Goal: Navigation & Orientation: Understand site structure

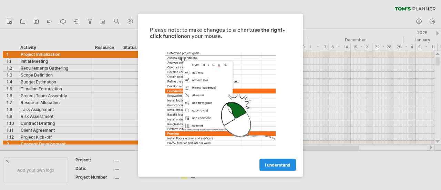
click at [273, 162] on span "I understand" at bounding box center [278, 164] width 26 height 5
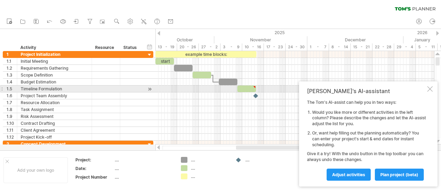
click at [430, 90] on div at bounding box center [430, 89] width 6 height 6
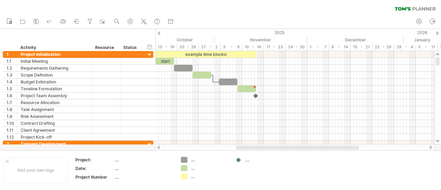
drag, startPoint x: 439, startPoint y: 62, endPoint x: 426, endPoint y: 9, distance: 54.6
click at [427, 10] on div "Trying to reach [DOMAIN_NAME] Connected again... 0% clear filter new 1" at bounding box center [220, 95] width 441 height 190
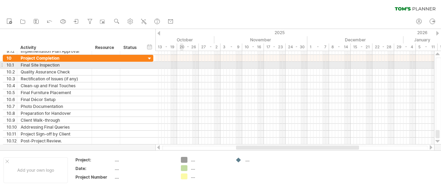
click at [183, 69] on div at bounding box center [294, 72] width 279 height 7
click at [186, 65] on div at bounding box center [294, 65] width 279 height 7
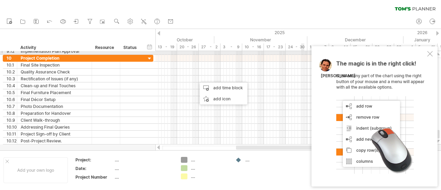
click at [430, 54] on div at bounding box center [430, 54] width 6 height 6
